Goal: Navigation & Orientation: Understand site structure

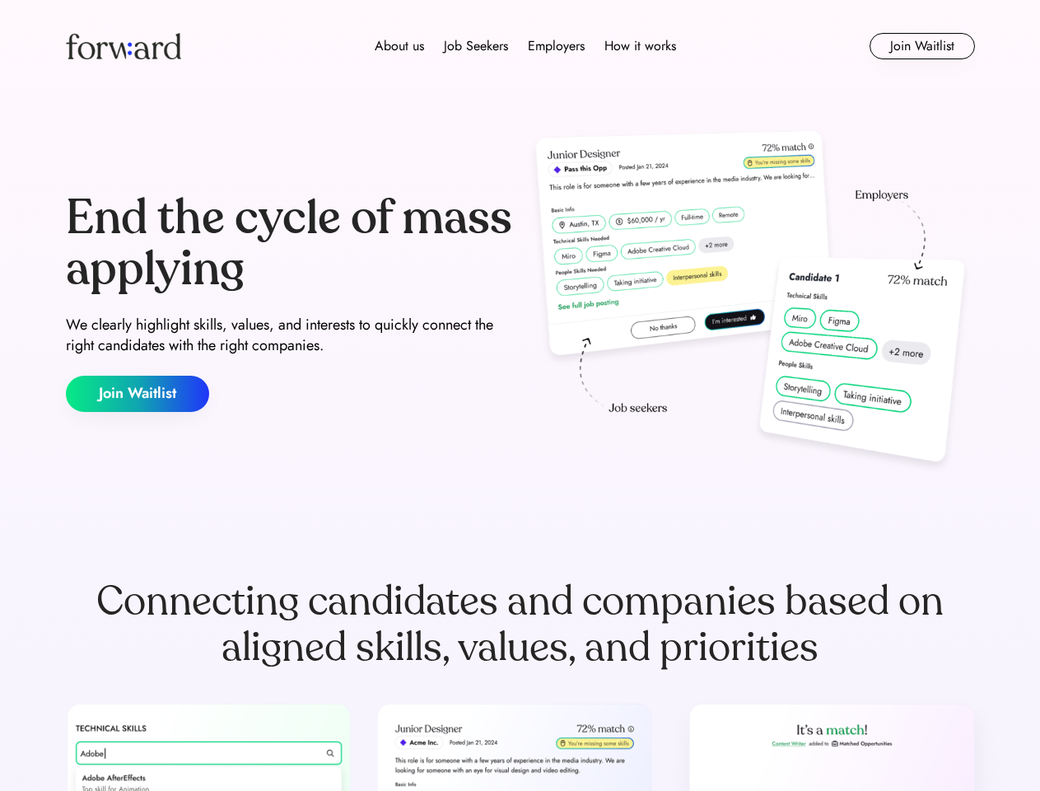
click at [520, 395] on div "End the cycle of mass applying We clearly highlight skills, values, and interes…" at bounding box center [520, 302] width 909 height 354
click at [520, 46] on div "About us Job Seekers Employers How it works" at bounding box center [525, 46] width 649 height 20
click at [124, 46] on img at bounding box center [123, 46] width 115 height 26
click at [525, 46] on div "About us Job Seekers Employers How it works" at bounding box center [525, 46] width 649 height 20
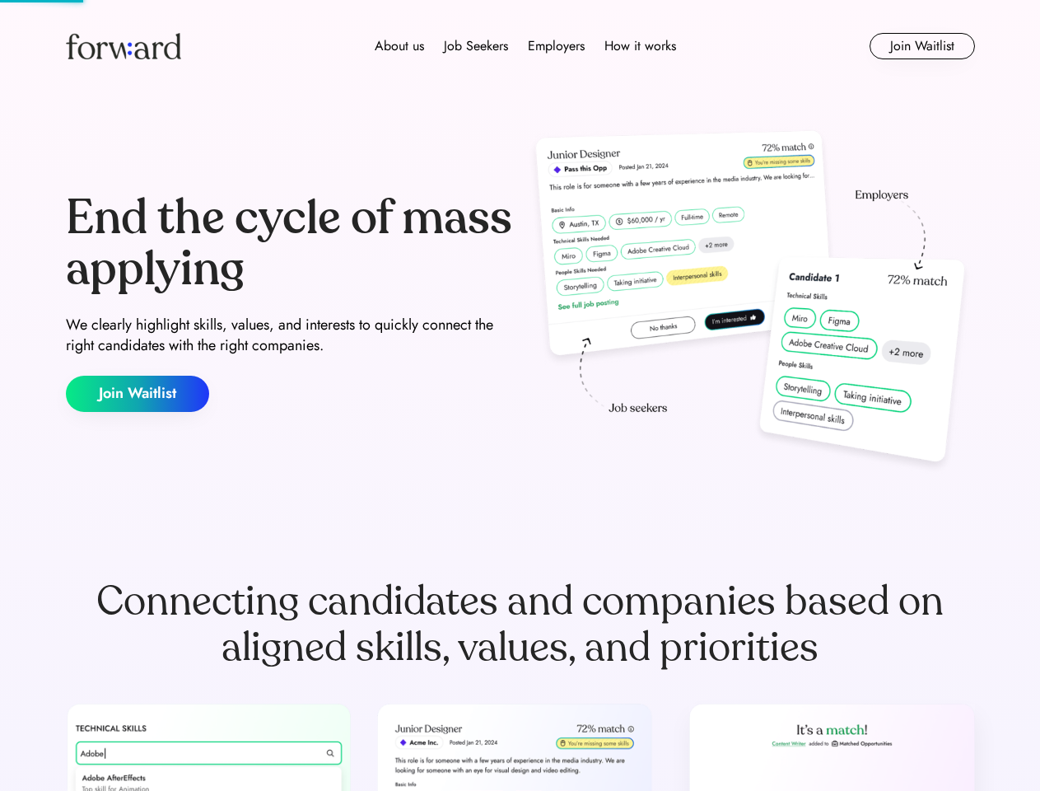
click at [399, 46] on div "About us" at bounding box center [399, 46] width 49 height 20
click at [476, 46] on div "Job Seekers" at bounding box center [476, 46] width 64 height 20
click at [556, 46] on div "Employers" at bounding box center [556, 46] width 57 height 20
click at [639, 46] on div "How it works" at bounding box center [640, 46] width 72 height 20
click at [922, 46] on button "Join Waitlist" at bounding box center [922, 46] width 105 height 26
